Goal: Information Seeking & Learning: Learn about a topic

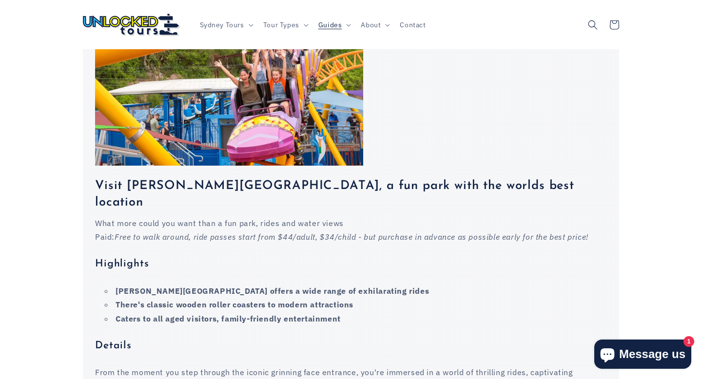
scroll to position [1488, 0]
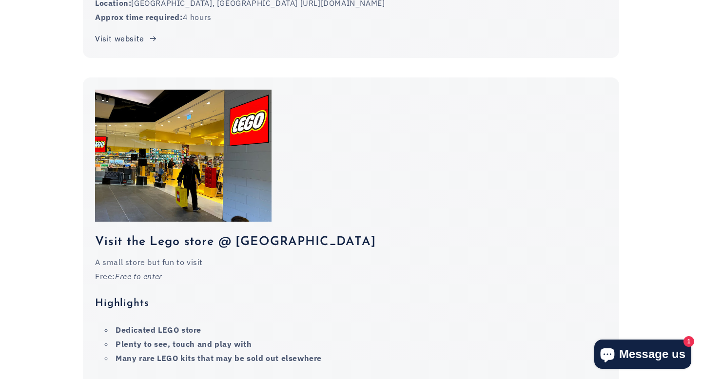
scroll to position [2609, 0]
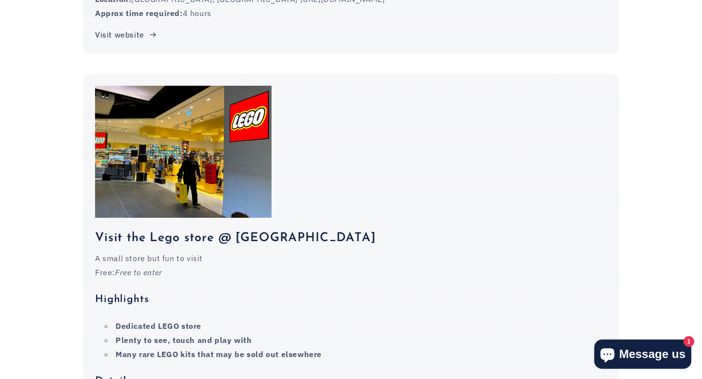
click at [239, 230] on h3 "Visit the Lego store @ [GEOGRAPHIC_DATA]" at bounding box center [351, 238] width 512 height 17
click at [280, 252] on p "A small store but fun to visit" at bounding box center [351, 259] width 512 height 14
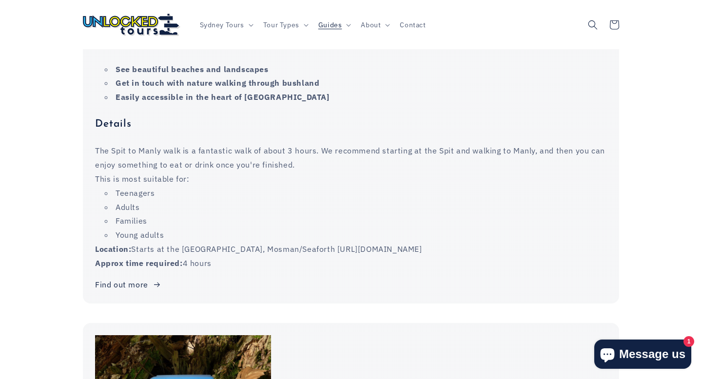
scroll to position [5571, 0]
